Goal: Task Accomplishment & Management: Use online tool/utility

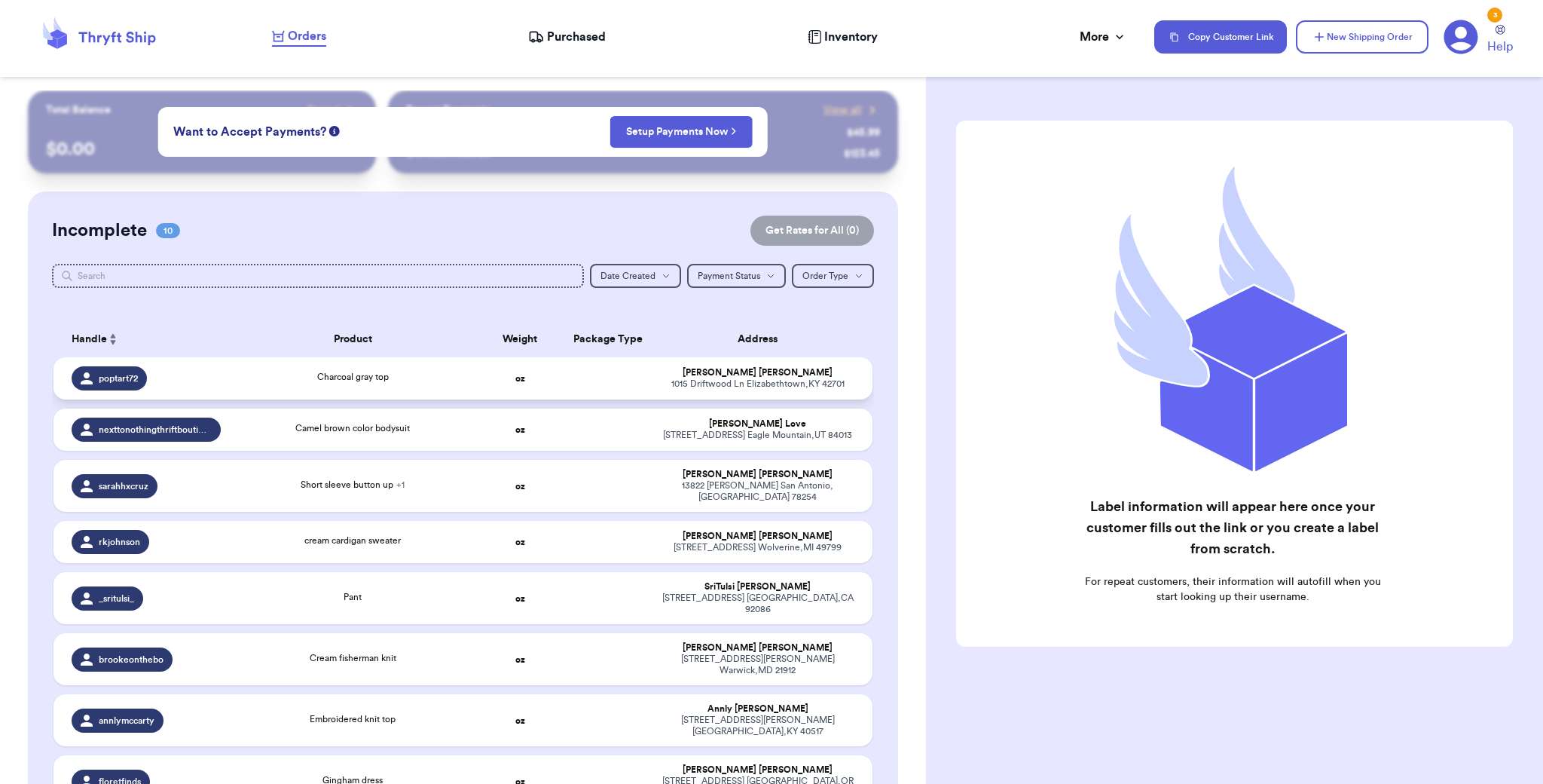
click at [652, 376] on td "Maria Craig 1015 Driftwood Ln Elizabethtown , KY 42701" at bounding box center [762, 378] width 220 height 42
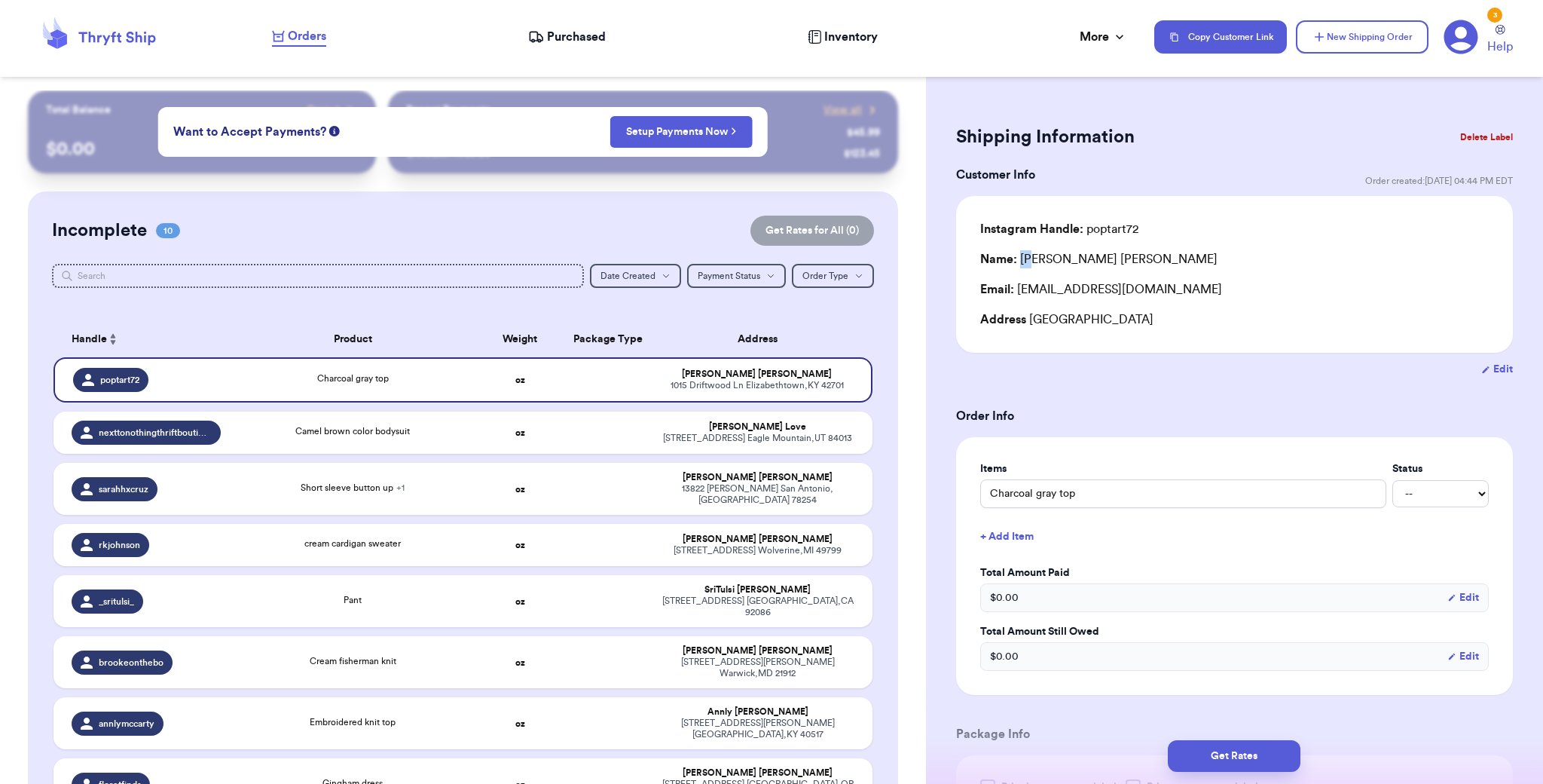
drag, startPoint x: 1049, startPoint y: 259, endPoint x: 1093, endPoint y: 259, distance: 44.0
click at [1093, 259] on div "Name: Maria Craig" at bounding box center [1234, 259] width 509 height 18
click at [1074, 258] on div "Name: Maria Craig" at bounding box center [1099, 259] width 237 height 18
click at [1028, 257] on div "Name: Maria Craig" at bounding box center [1099, 259] width 237 height 18
